Goal: Contribute content: Add original content to the website for others to see

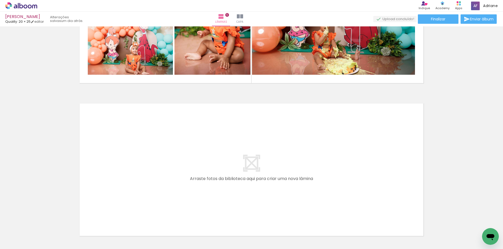
scroll to position [0, 949]
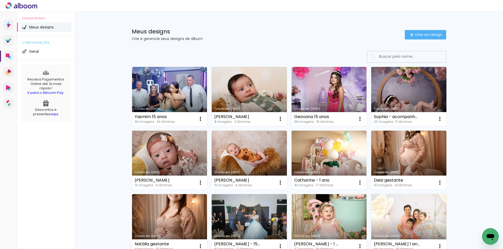
click at [183, 152] on link "Criado em [DATE]" at bounding box center [169, 160] width 75 height 59
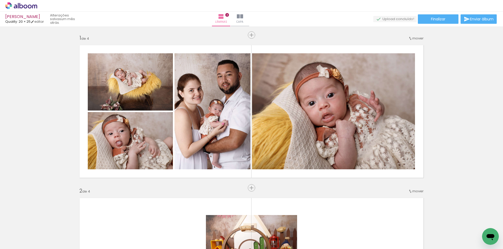
click at [15, 240] on span "Adicionar Fotos" at bounding box center [19, 243] width 16 height 6
click at [0, 0] on input "file" at bounding box center [0, 0] width 0 height 0
click at [19, 241] on span "Adicionar Fotos" at bounding box center [19, 243] width 16 height 6
click at [0, 0] on input "file" at bounding box center [0, 0] width 0 height 0
click at [22, 242] on span "Adicionar Fotos" at bounding box center [19, 243] width 16 height 6
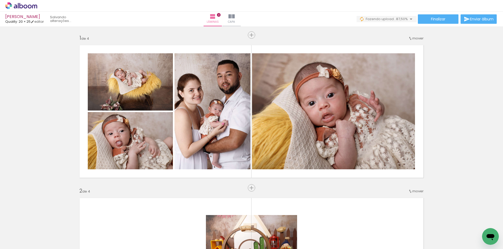
click at [0, 0] on input "file" at bounding box center [0, 0] width 0 height 0
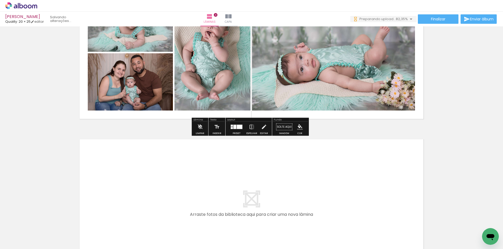
scroll to position [596, 0]
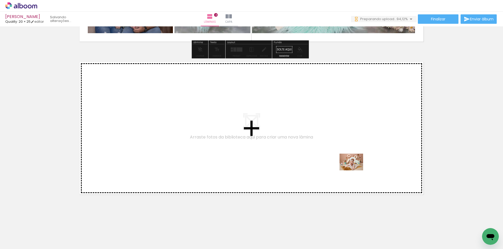
drag, startPoint x: 428, startPoint y: 233, endPoint x: 352, endPoint y: 168, distance: 100.2
click at [352, 168] on quentale-workspace at bounding box center [251, 124] width 503 height 249
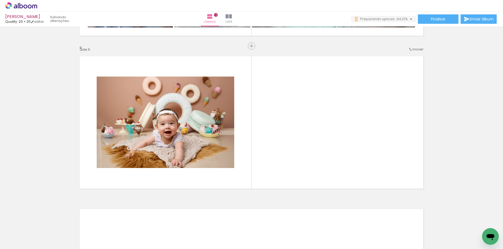
scroll to position [603, 0]
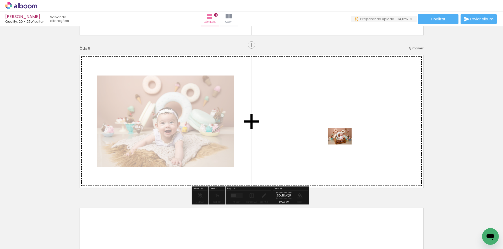
drag, startPoint x: 455, startPoint y: 236, endPoint x: 343, endPoint y: 144, distance: 144.3
click at [343, 144] on quentale-workspace at bounding box center [251, 124] width 503 height 249
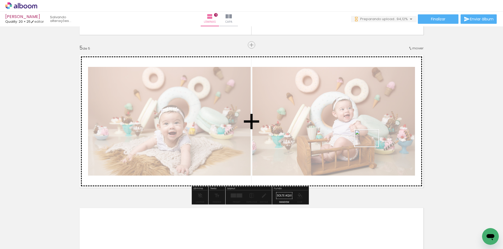
drag, startPoint x: 477, startPoint y: 230, endPoint x: 370, endPoint y: 146, distance: 136.5
click at [370, 146] on quentale-workspace at bounding box center [251, 124] width 503 height 249
